Goal: Information Seeking & Learning: Learn about a topic

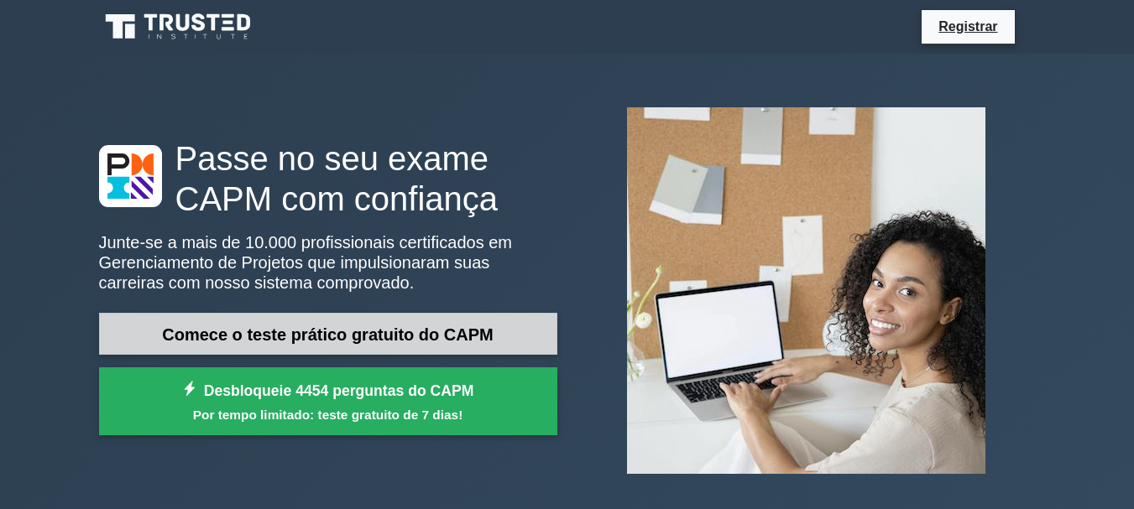
click at [368, 328] on font "Comece o teste prático gratuito do CAPM" at bounding box center [328, 335] width 332 height 18
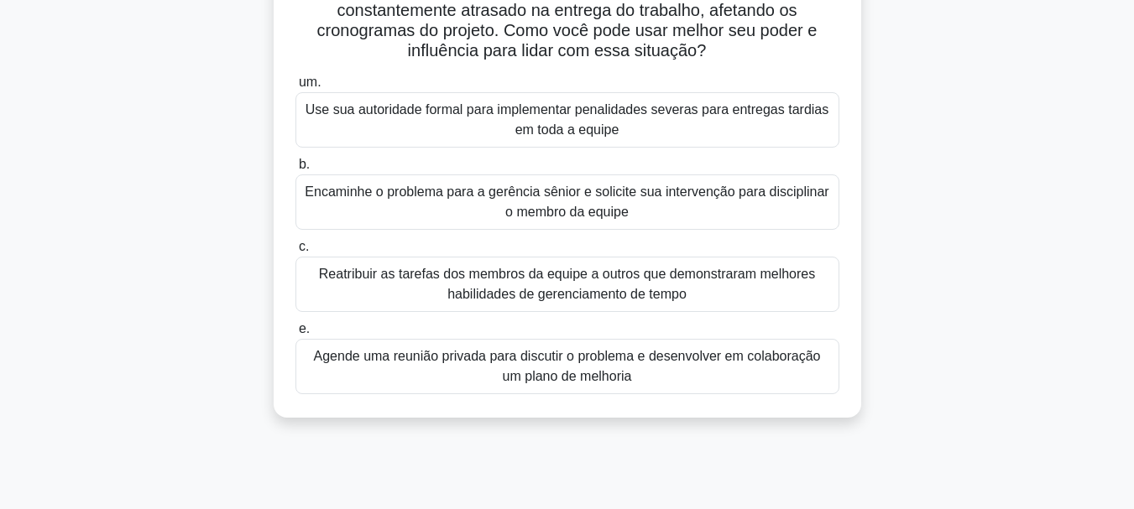
scroll to position [61, 0]
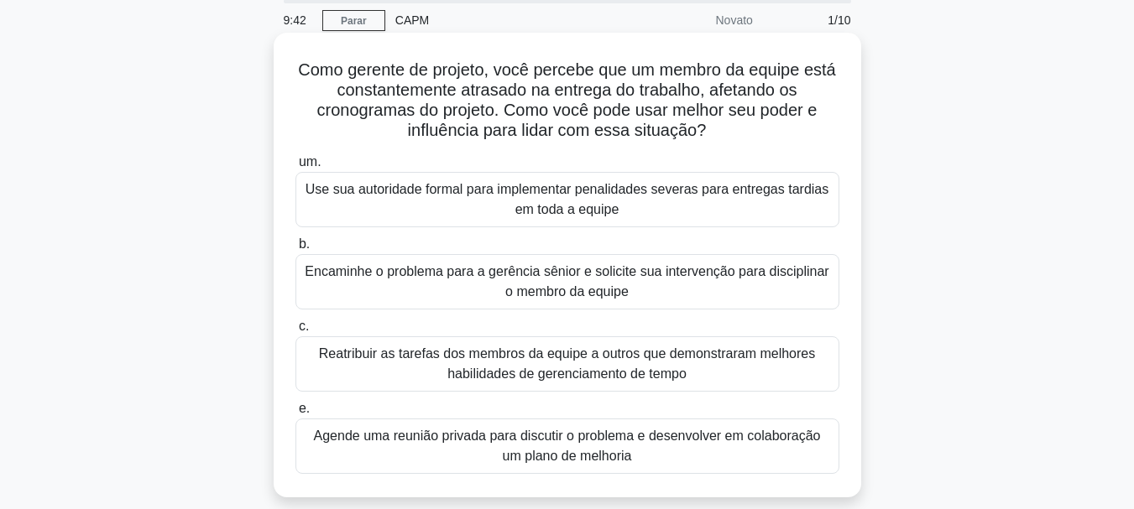
click at [517, 206] on font "Use sua autoridade formal para implementar penalidades severas para entregas ta…" at bounding box center [566, 199] width 523 height 34
click at [295, 168] on input "um. Use sua autoridade formal para implementar penalidades severas para entrega…" at bounding box center [295, 162] width 0 height 11
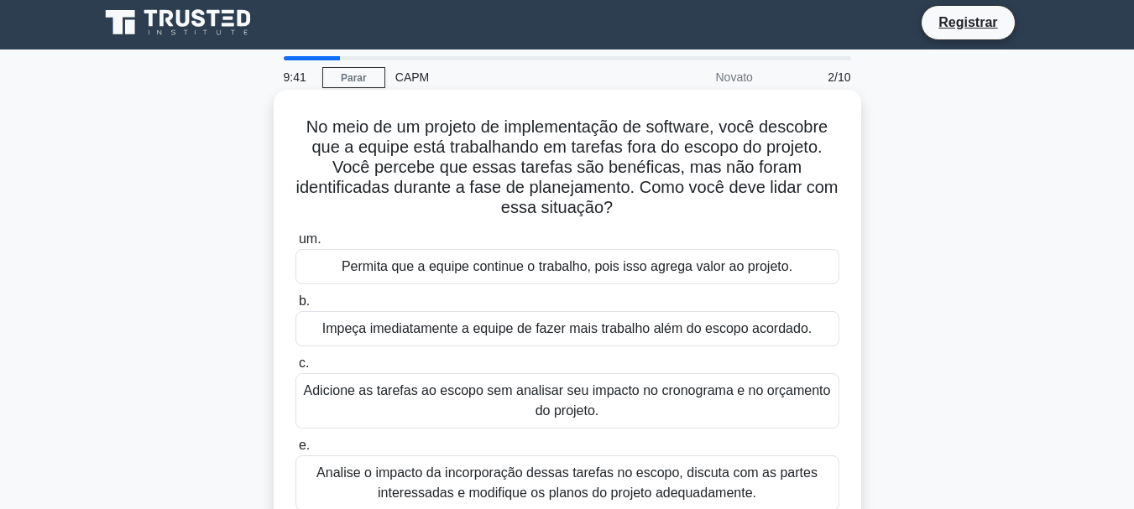
scroll to position [0, 0]
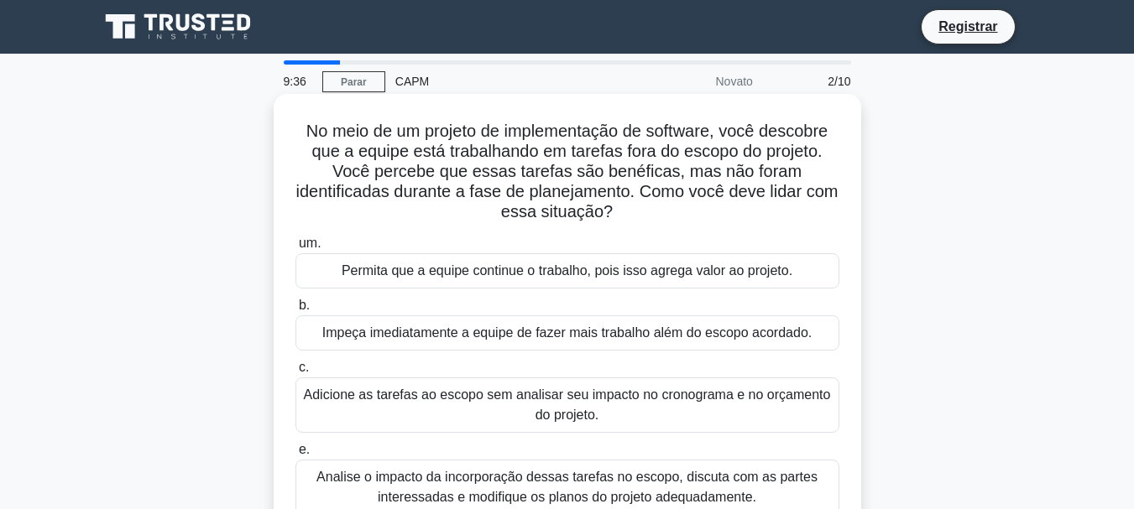
click at [471, 268] on font "Permita que a equipe continue o trabalho, pois isso agrega valor ao projeto." at bounding box center [567, 271] width 451 height 14
click at [295, 249] on input "um. Permita que a equipe continue o trabalho, pois isso agrega valor ao projeto." at bounding box center [295, 243] width 0 height 11
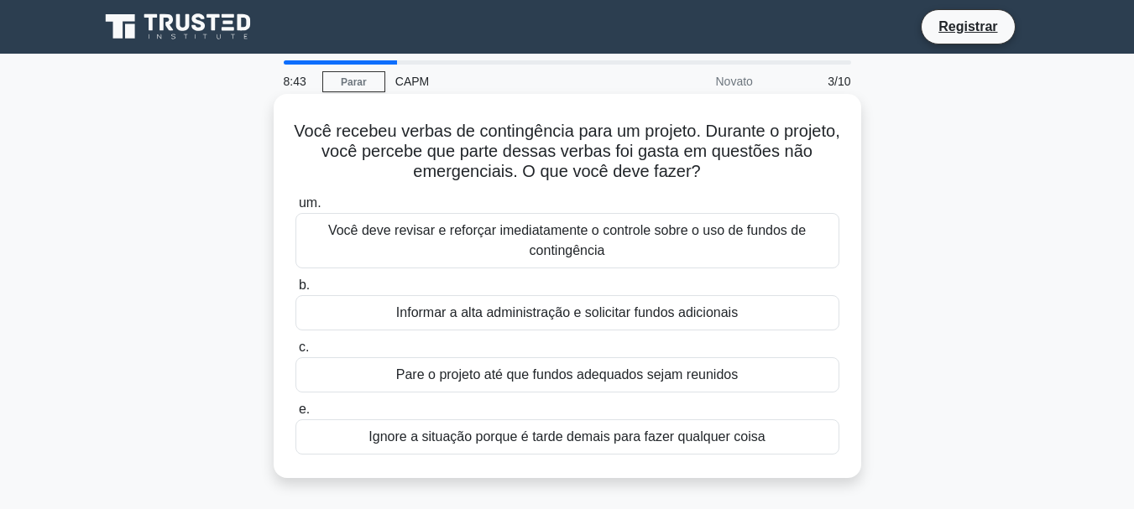
click at [445, 244] on font "Você deve revisar e reforçar imediatamente o controle sobre o uso de fundos de …" at bounding box center [567, 241] width 529 height 40
click at [295, 209] on input "um. Você deve revisar e reforçar imediatamente o controle sobre o uso de fundos…" at bounding box center [295, 203] width 0 height 11
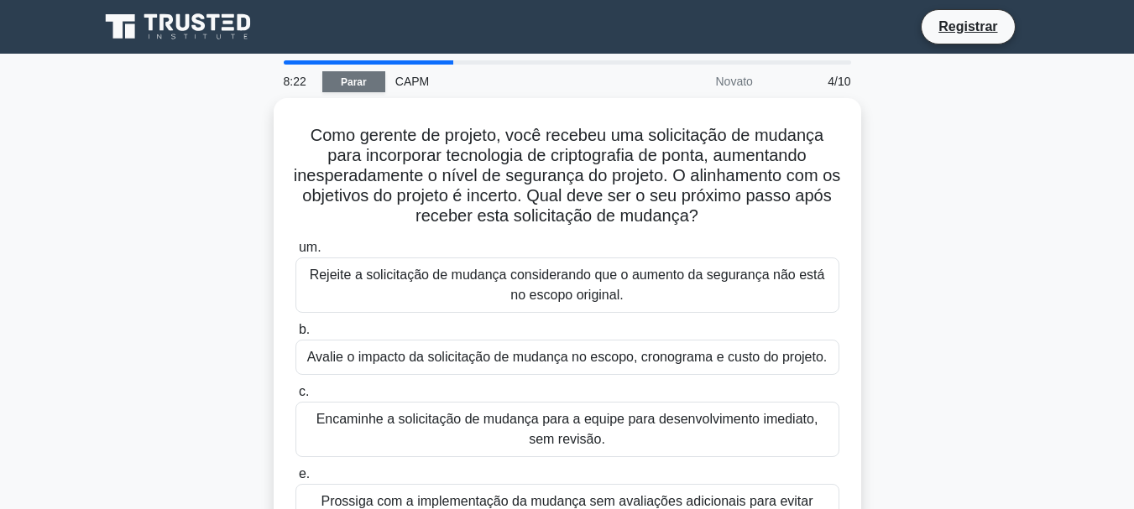
click at [367, 78] on link "Parar" at bounding box center [353, 81] width 63 height 21
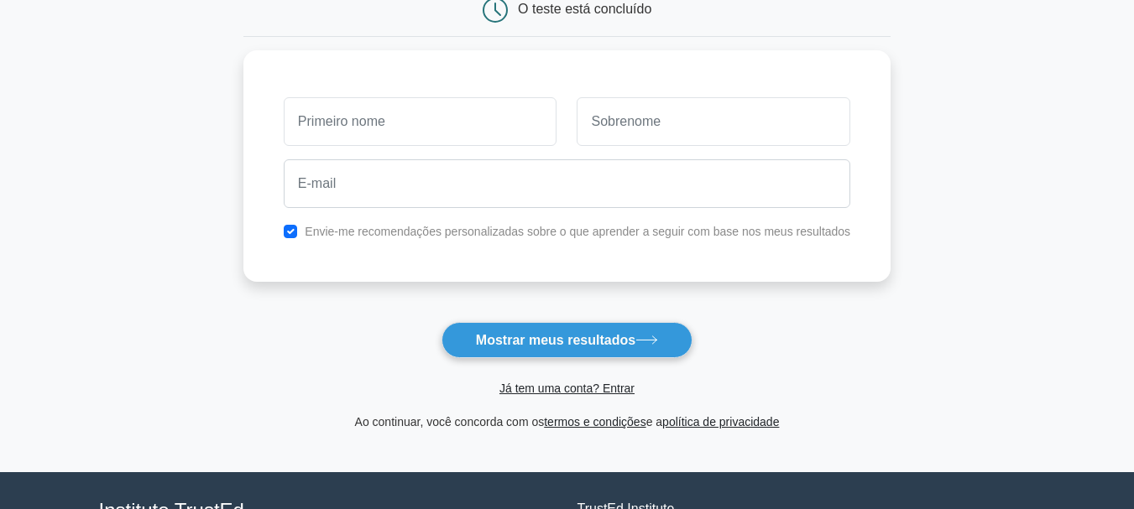
scroll to position [84, 0]
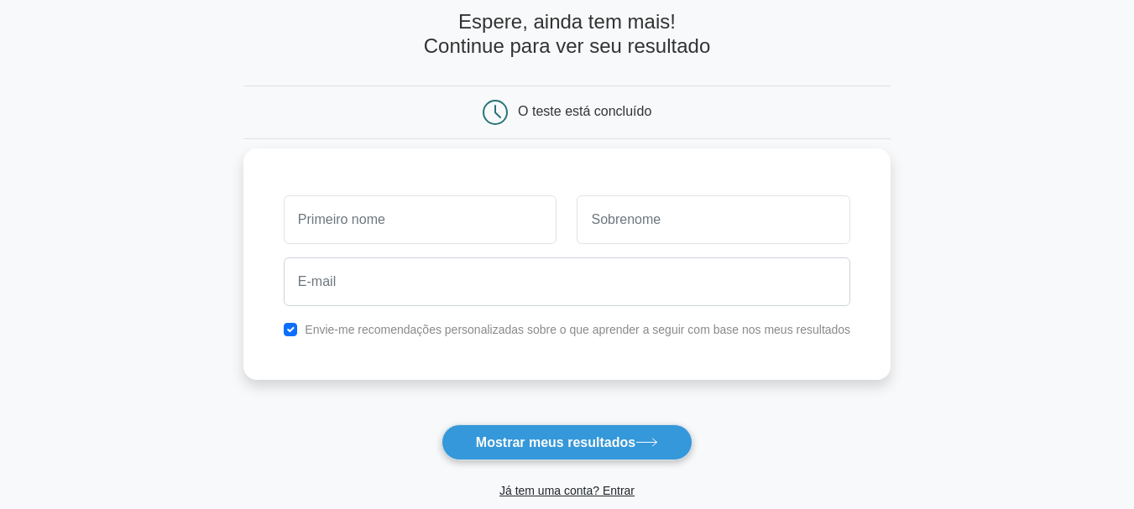
click at [467, 230] on input "text" at bounding box center [421, 220] width 274 height 49
type input "Simião"
click at [659, 224] on input "text" at bounding box center [714, 220] width 274 height 49
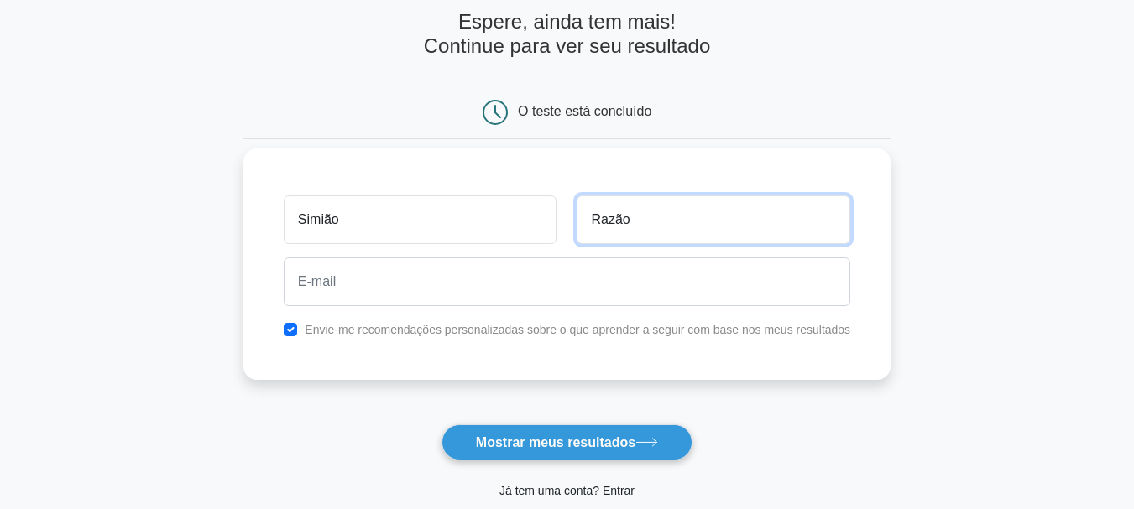
type input "Razão"
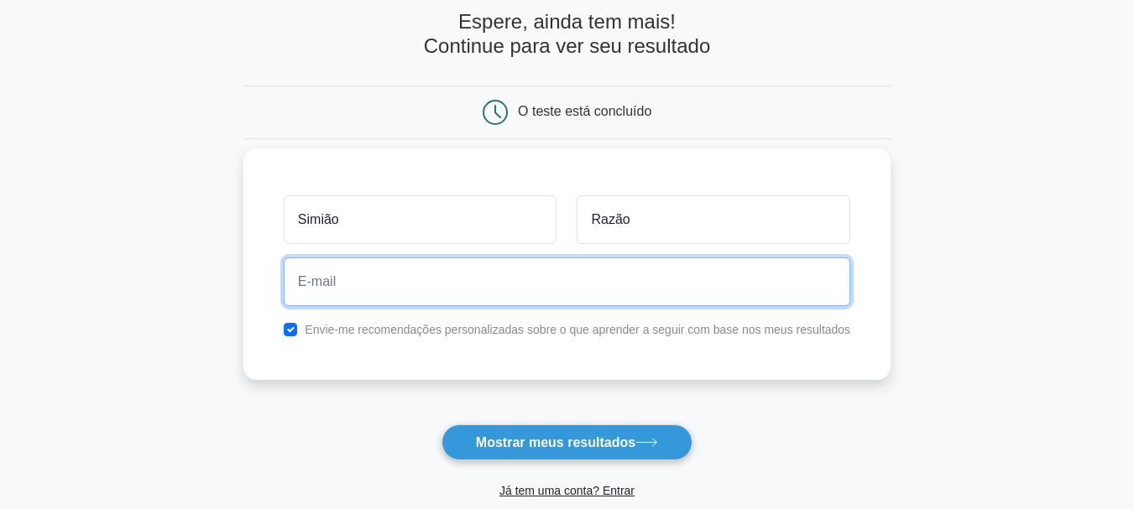
click at [481, 285] on input "email" at bounding box center [567, 282] width 567 height 49
type input "razaosimiao@gmail.com"
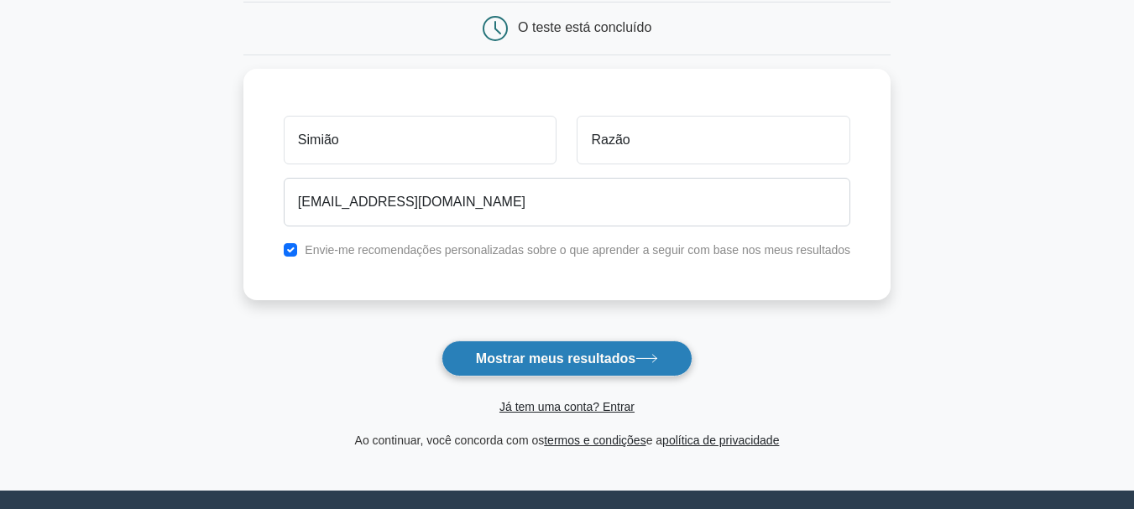
click at [586, 354] on font "Mostrar meus resultados" at bounding box center [555, 359] width 159 height 14
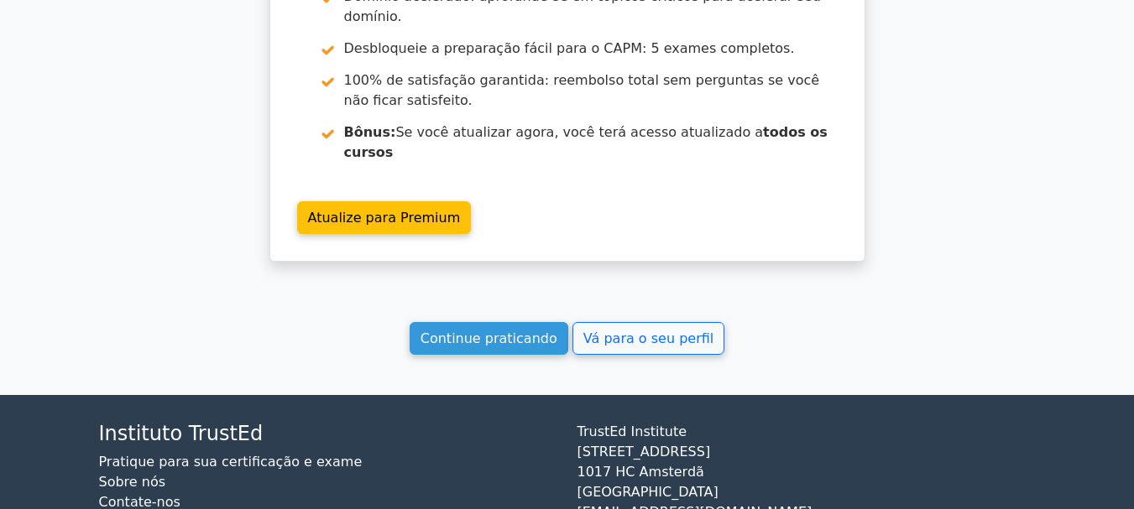
scroll to position [2871, 0]
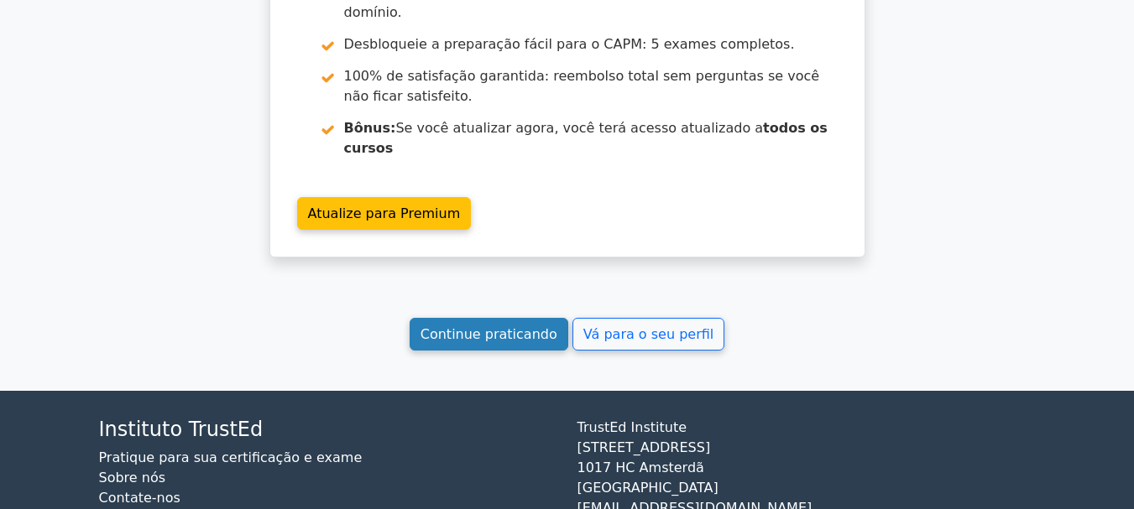
click at [484, 326] on font "Continue praticando" at bounding box center [488, 334] width 137 height 16
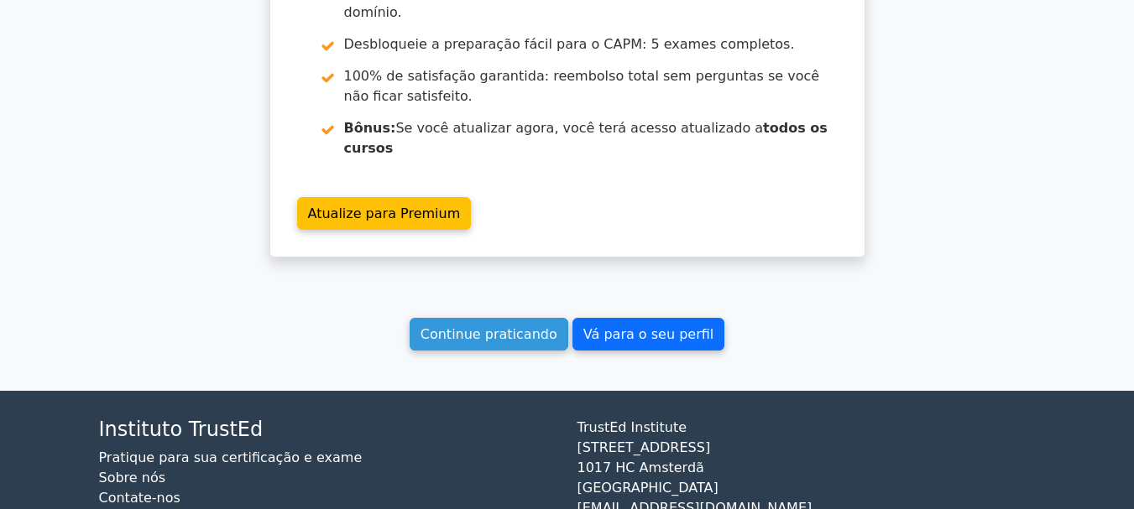
click at [650, 318] on link "Vá para o seu perfil" at bounding box center [648, 334] width 152 height 33
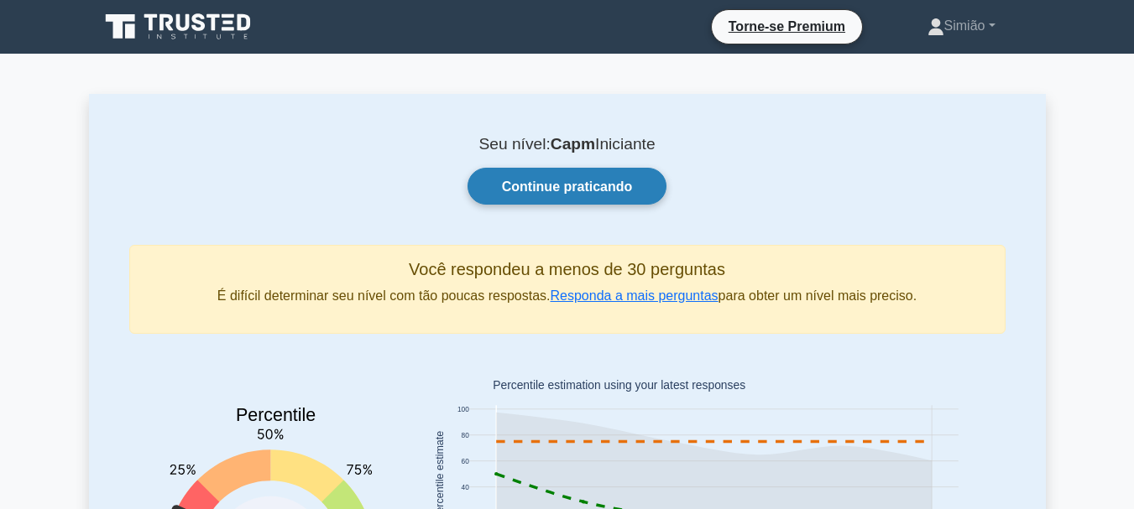
click at [577, 185] on font "Continue praticando" at bounding box center [567, 187] width 131 height 14
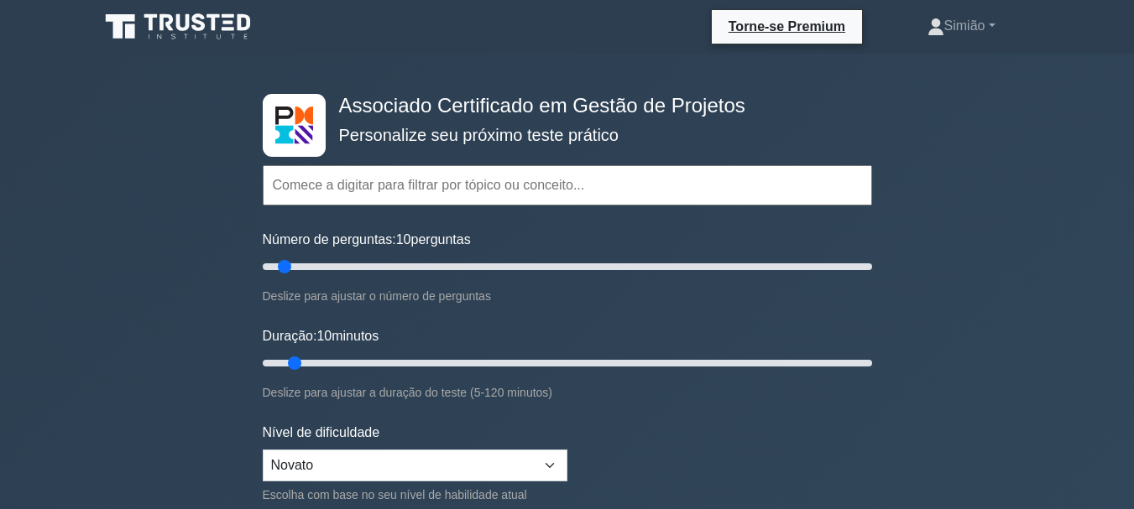
click at [421, 256] on div "Número de perguntas: 10 perguntas Deslize para ajustar o número de perguntas" at bounding box center [567, 268] width 609 height 76
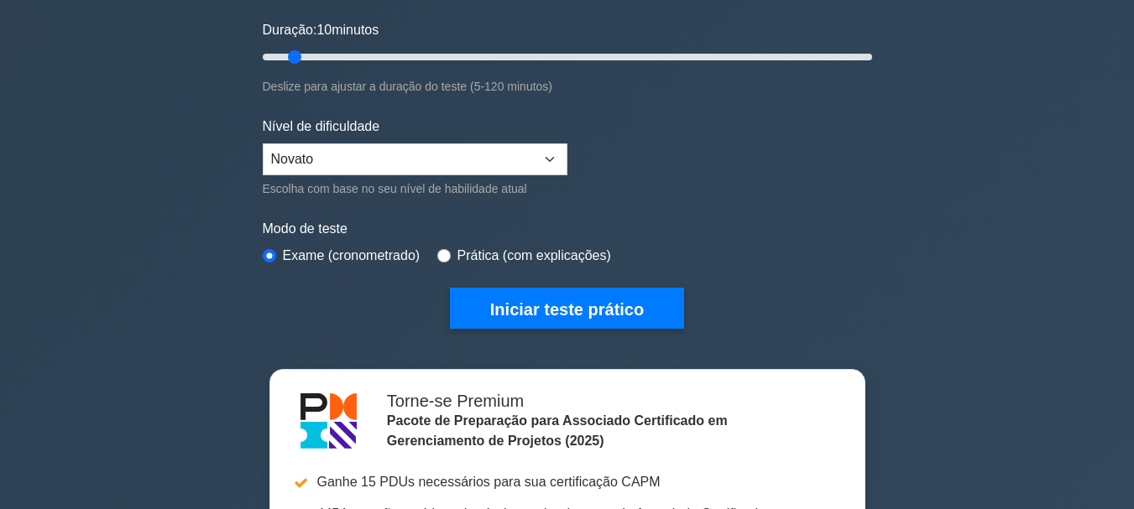
scroll to position [336, 0]
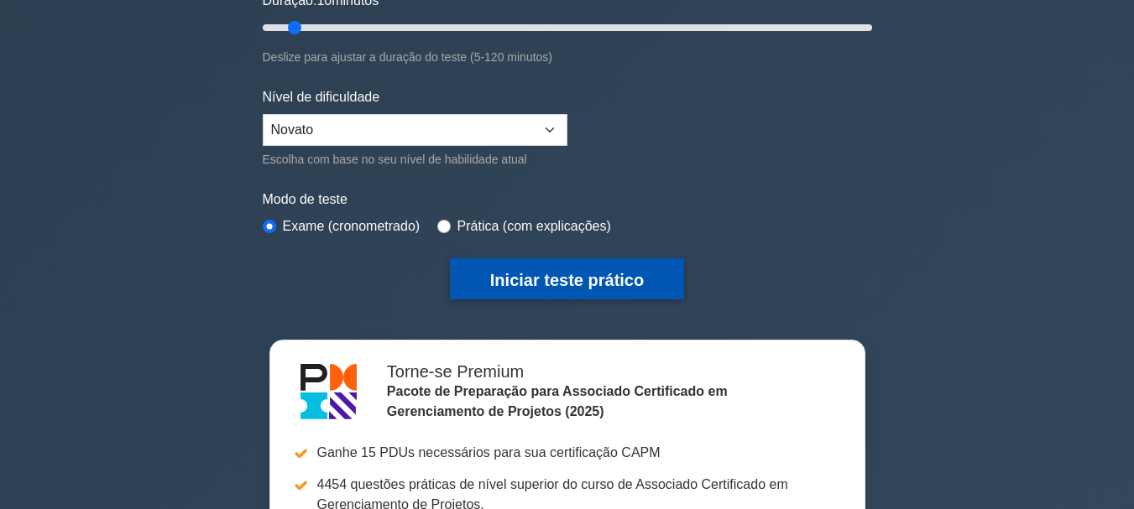
click at [553, 269] on font "Iniciar teste prático" at bounding box center [567, 278] width 154 height 18
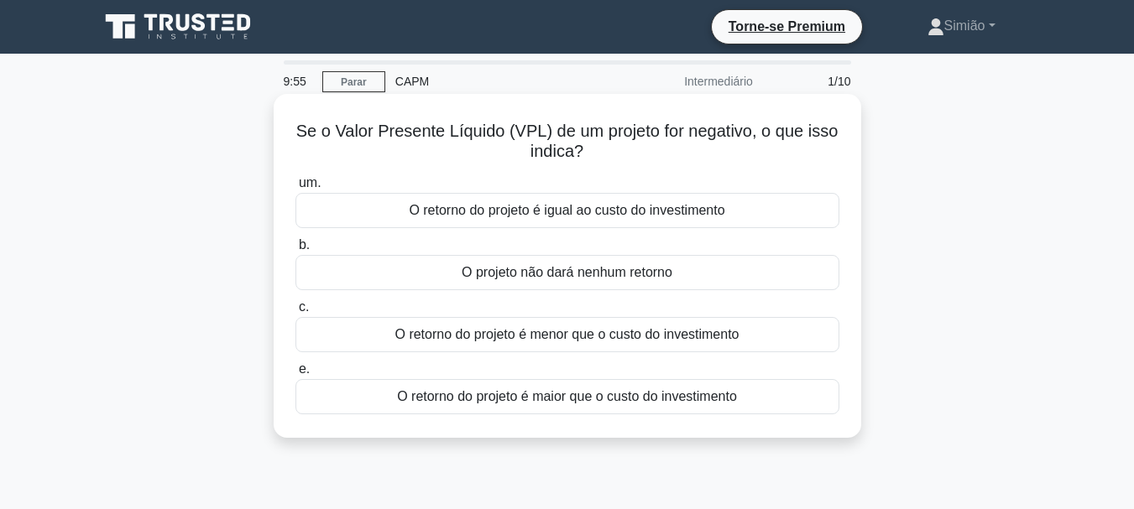
click at [487, 213] on font "O retorno do projeto é igual ao custo do investimento" at bounding box center [567, 210] width 316 height 14
click at [295, 189] on input "um. O retorno do projeto é igual ao custo do investimento" at bounding box center [295, 183] width 0 height 11
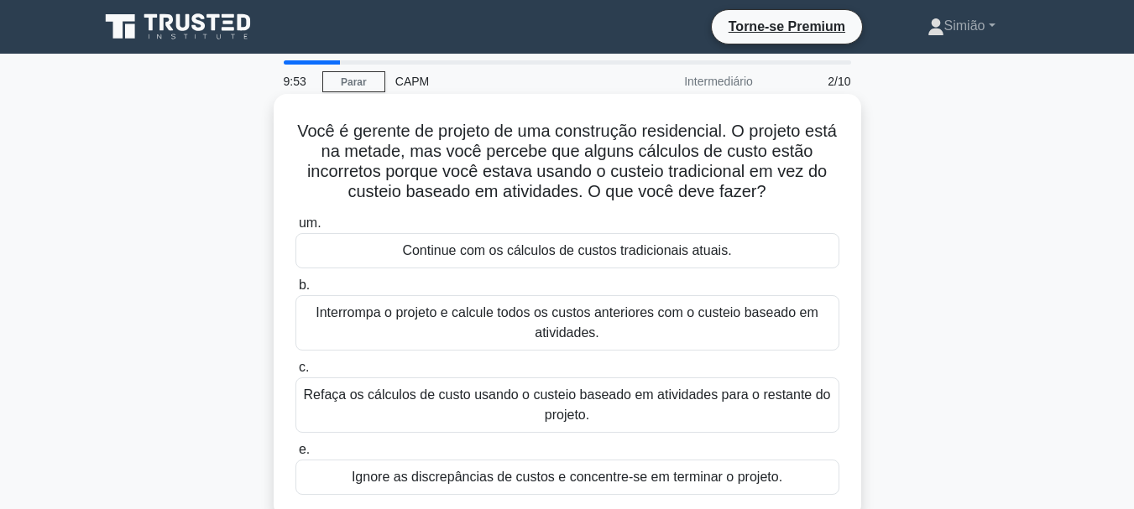
click at [378, 241] on div "Continue com os cálculos de custos tradicionais atuais." at bounding box center [567, 250] width 544 height 35
click at [295, 229] on input "um. Continue com os cálculos de custos tradicionais atuais." at bounding box center [295, 223] width 0 height 11
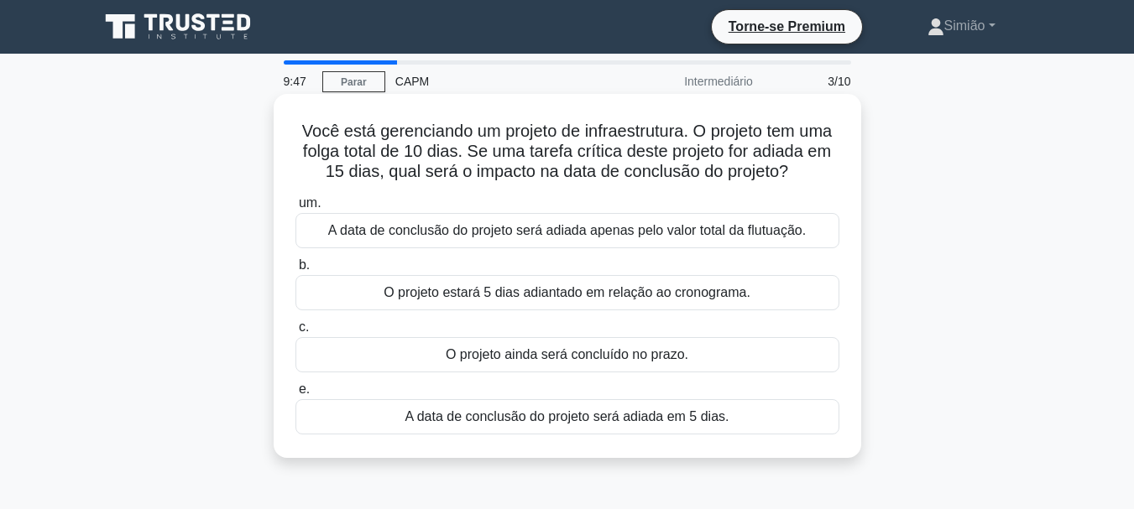
click at [341, 222] on font "A data de conclusão do projeto será adiada apenas pelo valor total da flutuação." at bounding box center [567, 231] width 478 height 20
click at [295, 209] on input "um. A data de conclusão do projeto será adiada apenas pelo valor total da flutu…" at bounding box center [295, 203] width 0 height 11
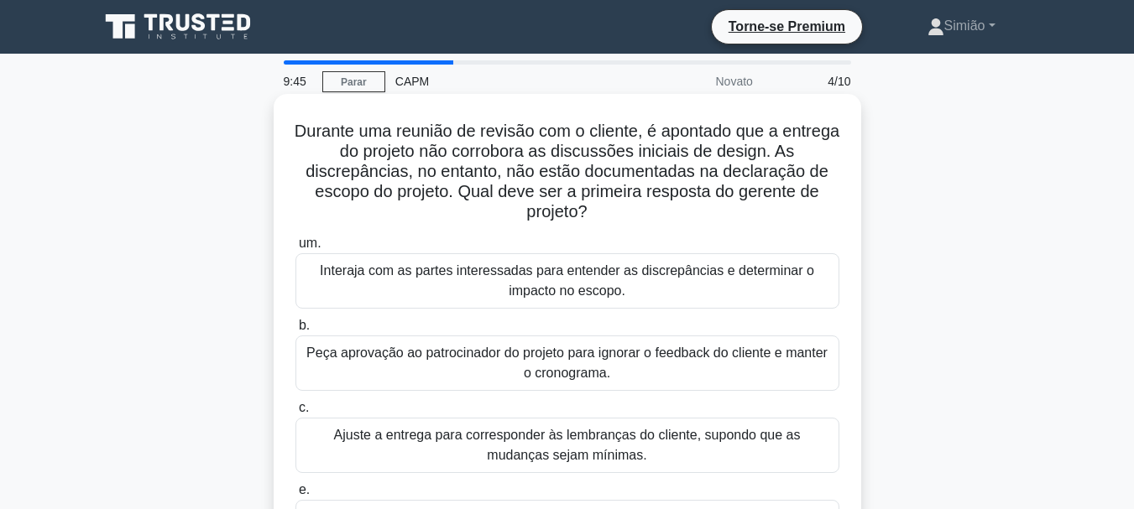
click at [332, 271] on font "Interaja com as partes interessadas para entender as discrepâncias e determinar…" at bounding box center [567, 281] width 494 height 34
click at [295, 249] on input "um. Interaja com as partes interessadas para entender as discrepâncias e determ…" at bounding box center [295, 243] width 0 height 11
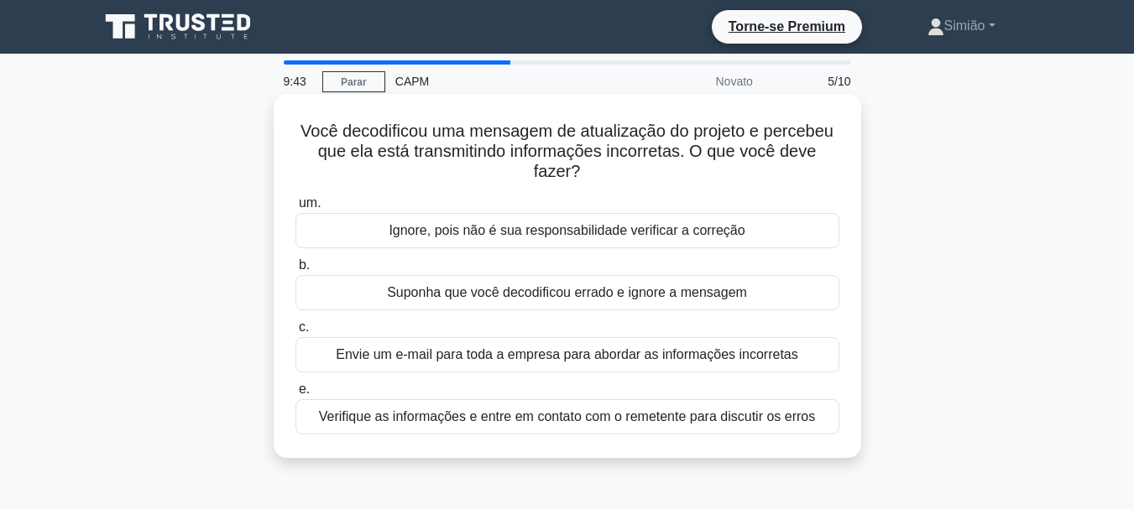
click at [394, 248] on div "Ignore, pois não é sua responsabilidade verificar a correção" at bounding box center [567, 230] width 544 height 35
click at [295, 209] on input "um. Ignore, pois não é sua responsabilidade verificar a correção" at bounding box center [295, 203] width 0 height 11
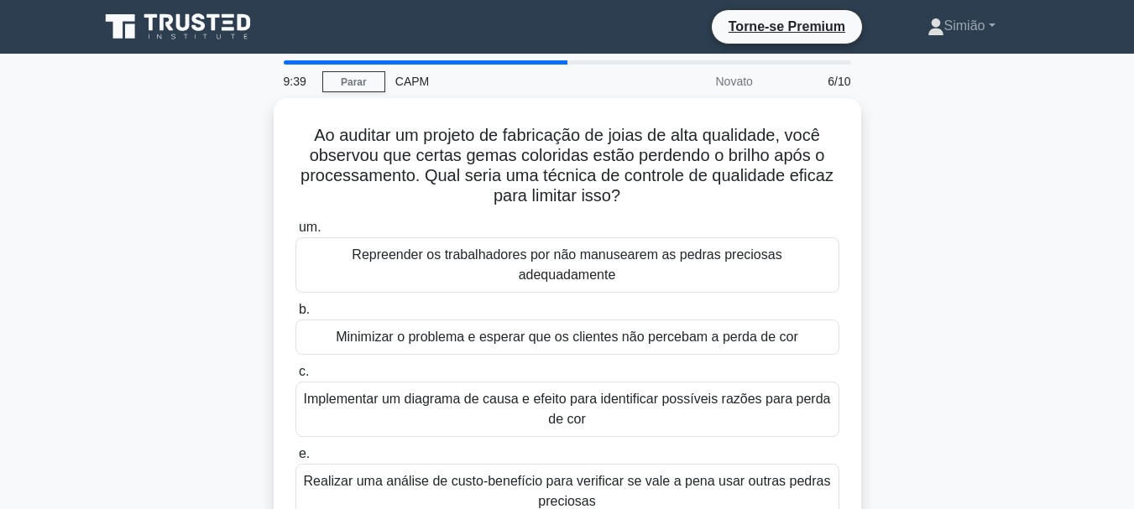
click at [396, 248] on font "Repreender os trabalhadores por não manusearem as pedras preciosas adequadamente" at bounding box center [567, 265] width 430 height 34
click at [295, 233] on input "um. Repreender os trabalhadores por não manusearem as pedras preciosas adequada…" at bounding box center [295, 227] width 0 height 11
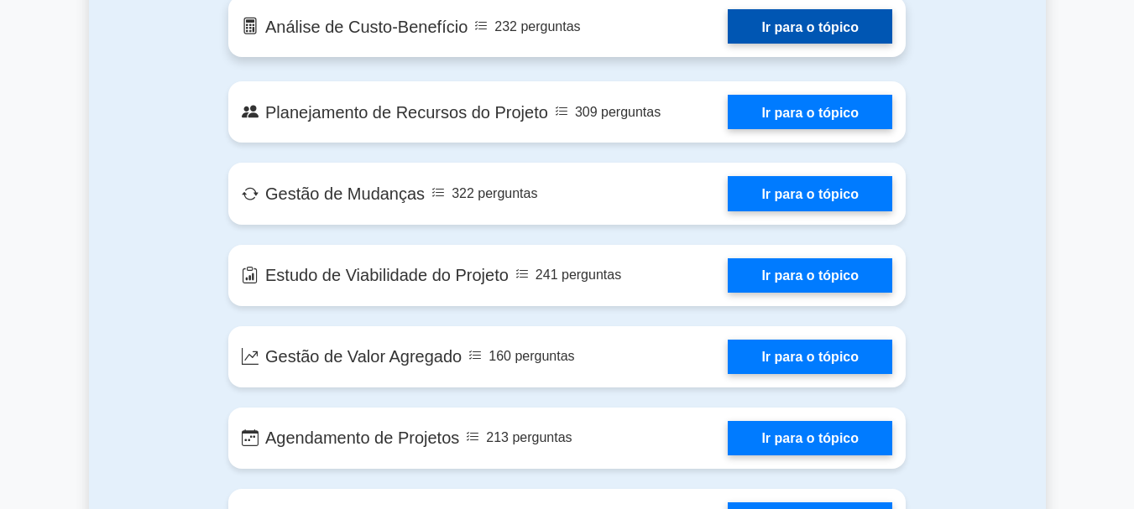
scroll to position [1930, 0]
